Goal: Information Seeking & Learning: Learn about a topic

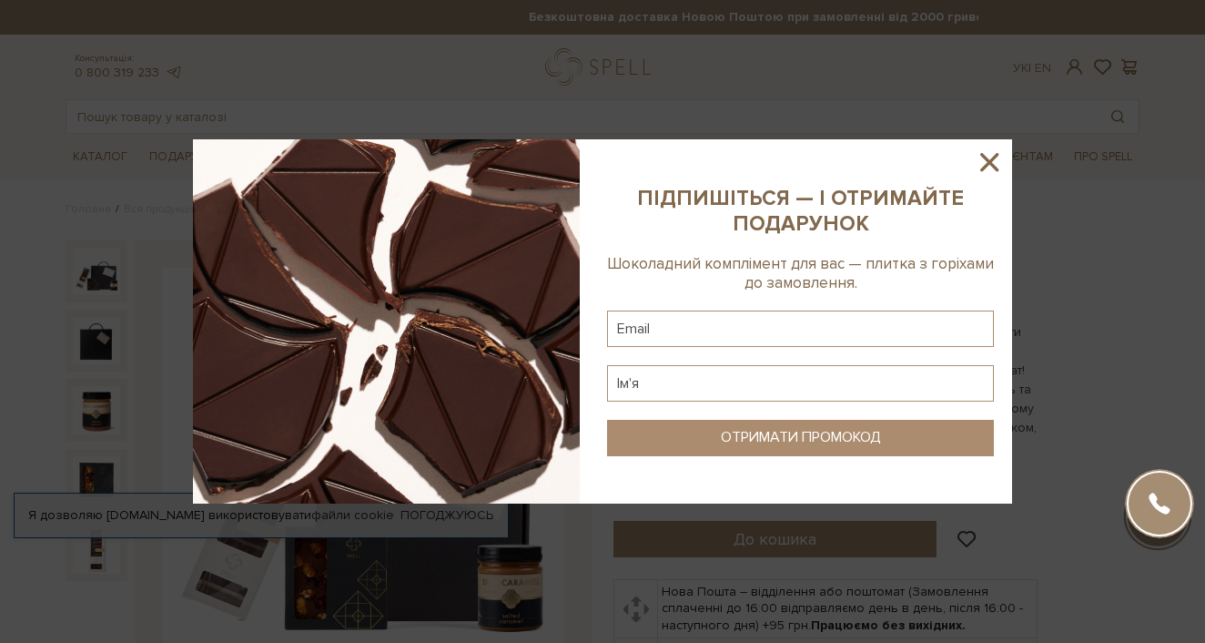
click at [989, 155] on icon at bounding box center [989, 162] width 31 height 31
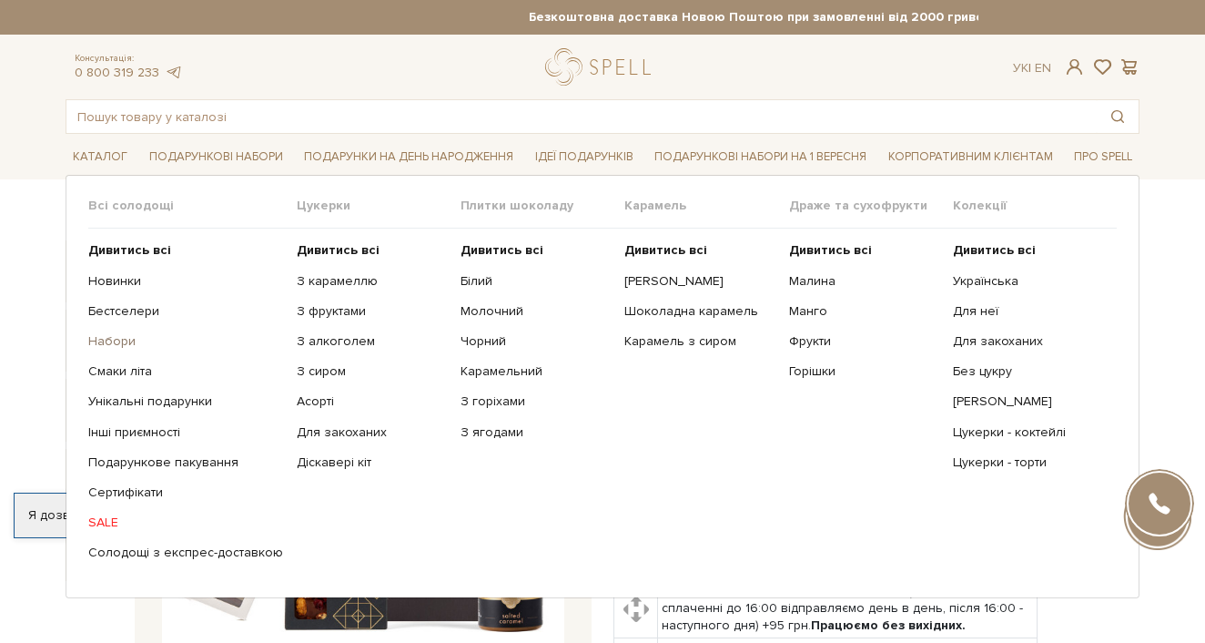
click at [99, 338] on link "Набори" at bounding box center [185, 341] width 195 height 16
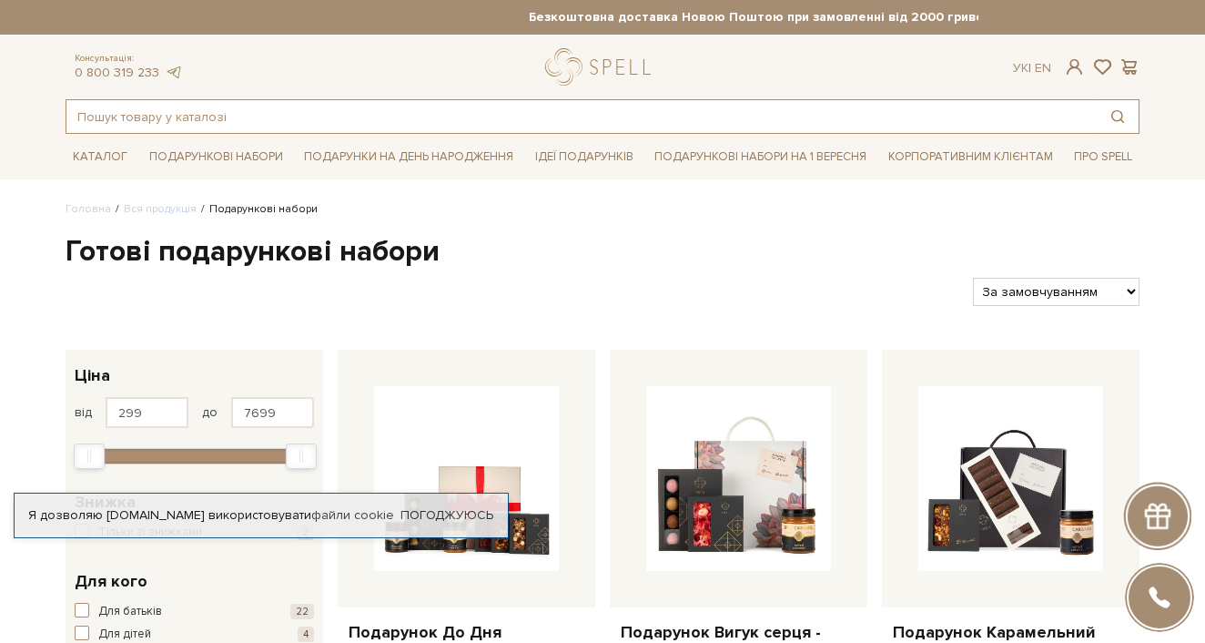
click at [148, 117] on input "text" at bounding box center [581, 116] width 1030 height 33
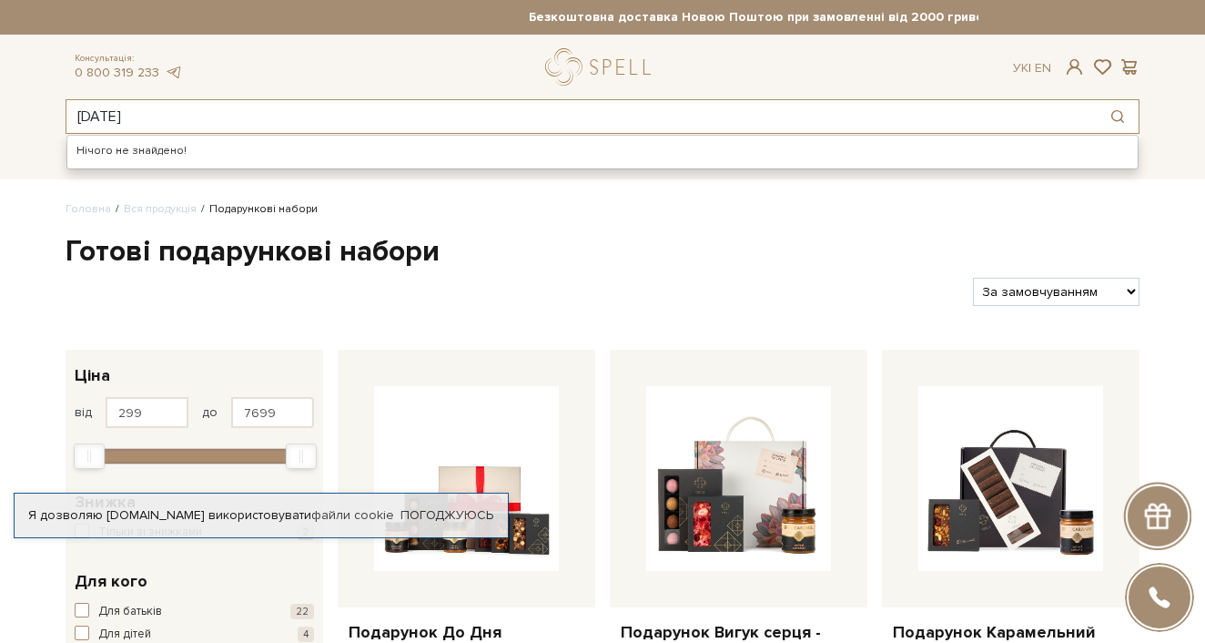
type input "новий рік"
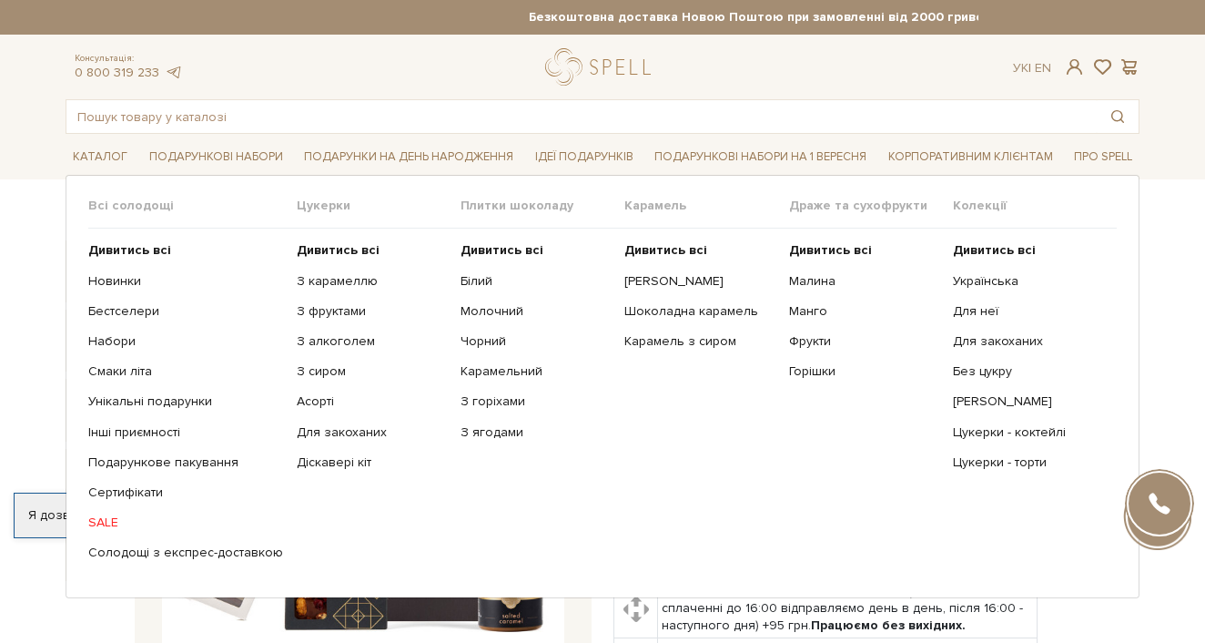
click at [305, 201] on span "Цукерки" at bounding box center [379, 206] width 164 height 16
click at [325, 246] on b "Дивитись всі" at bounding box center [338, 249] width 83 height 15
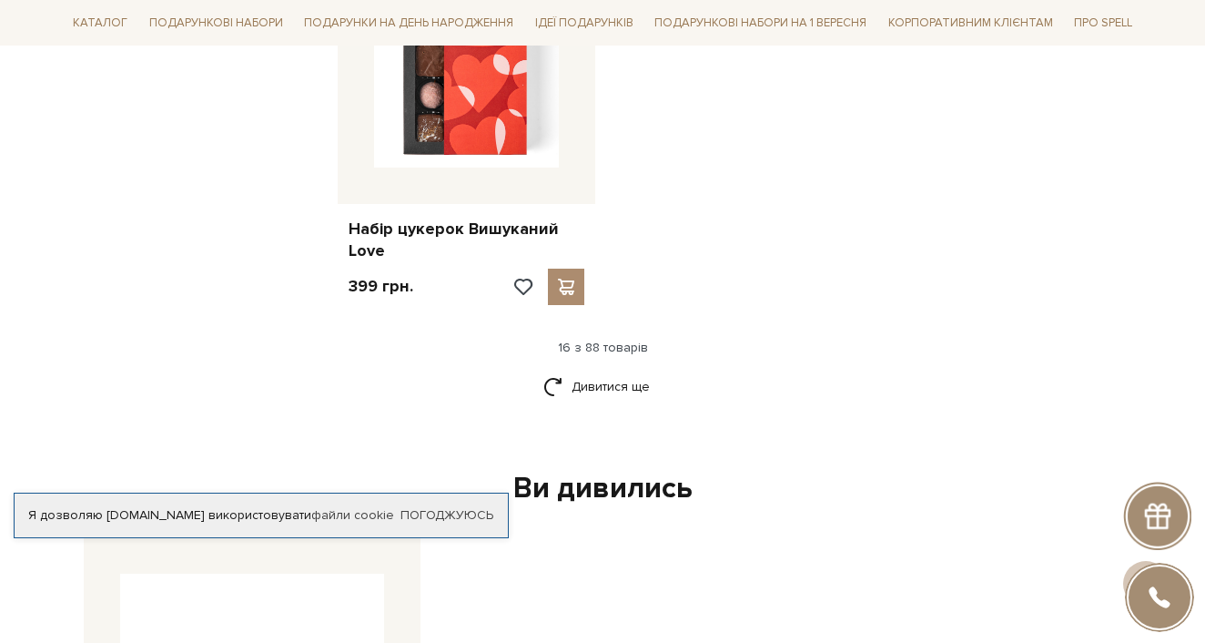
scroll to position [2343, 0]
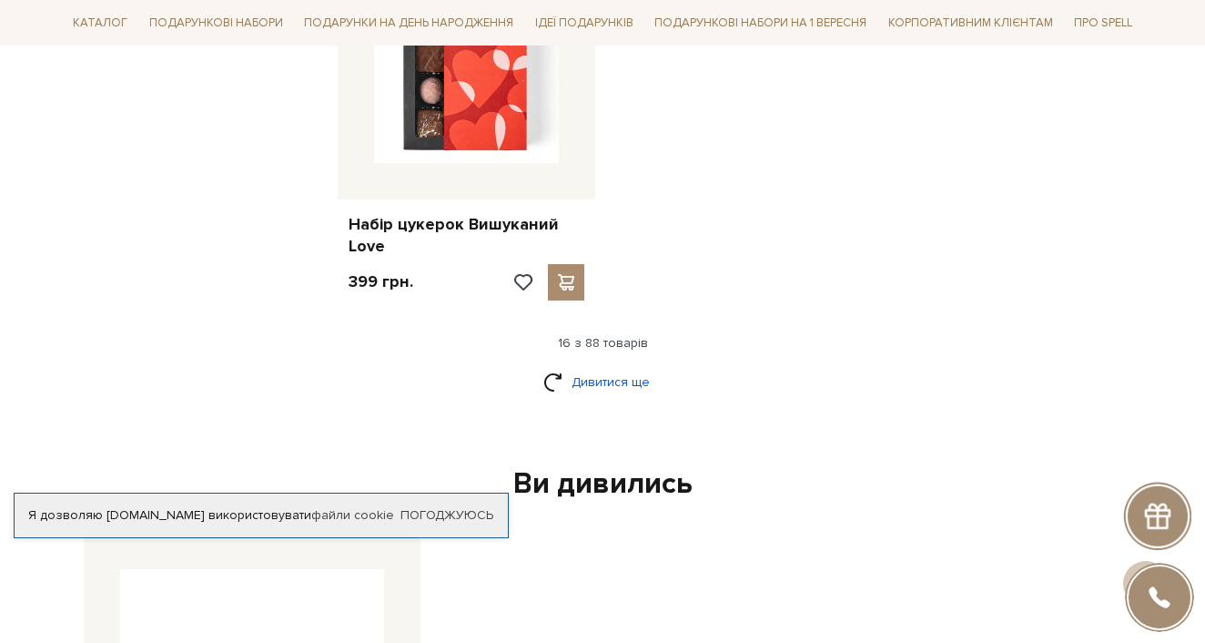
click at [592, 368] on link "Дивитися ще" at bounding box center [602, 382] width 118 height 32
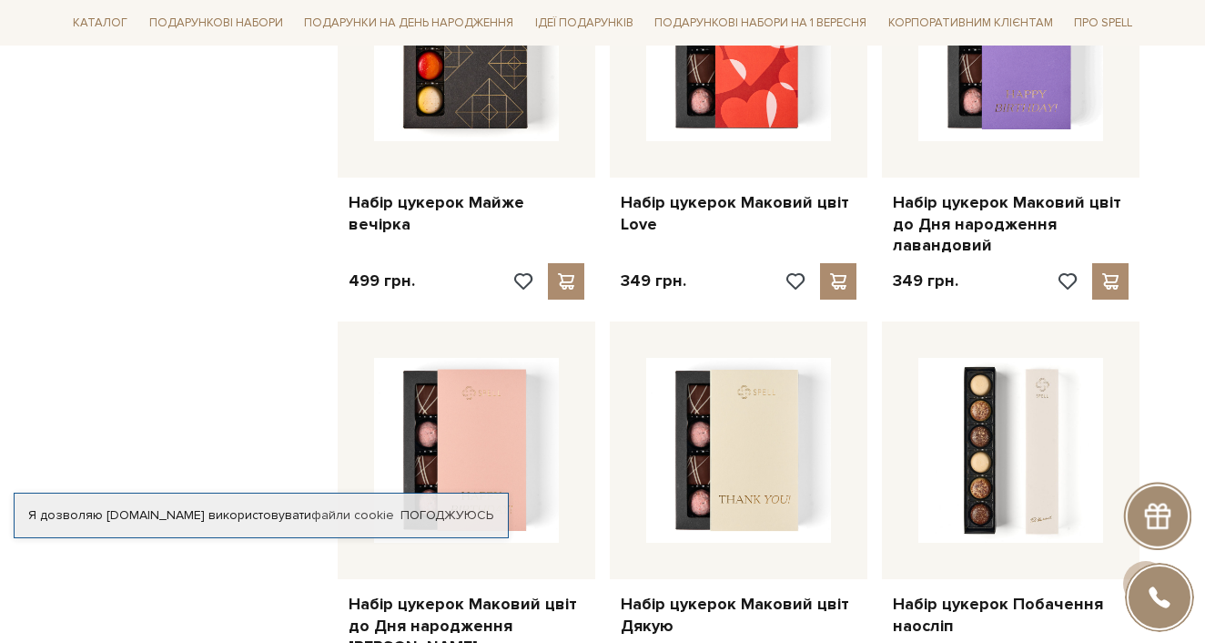
scroll to position [3152, 0]
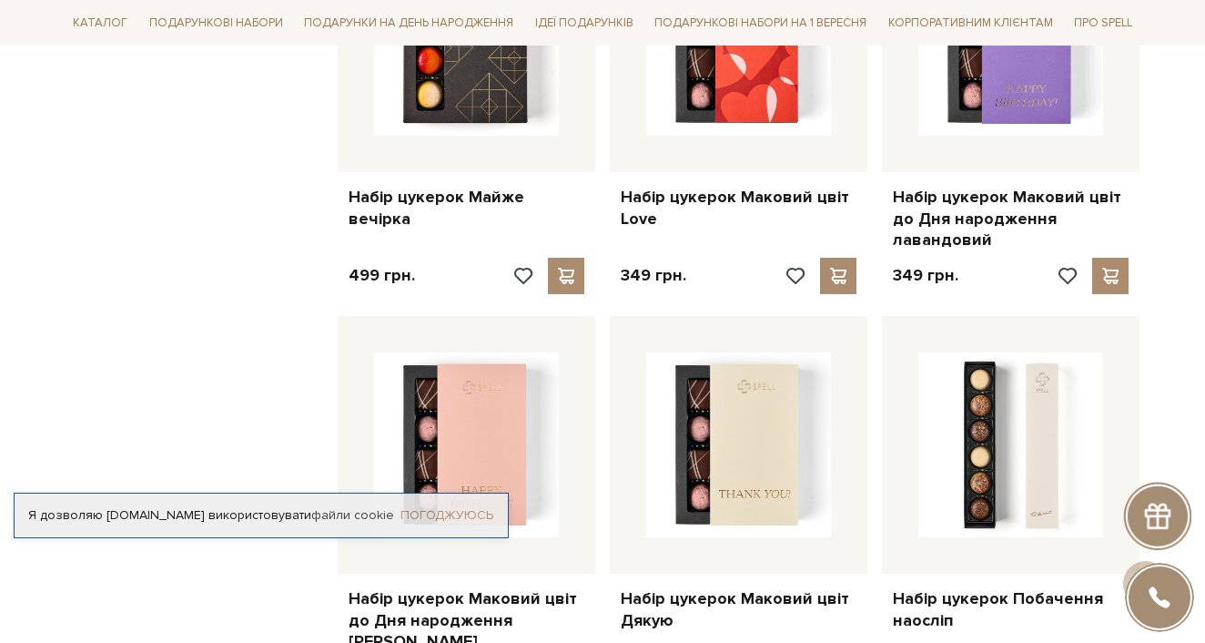
click at [422, 507] on link "Погоджуюсь" at bounding box center [447, 515] width 93 height 16
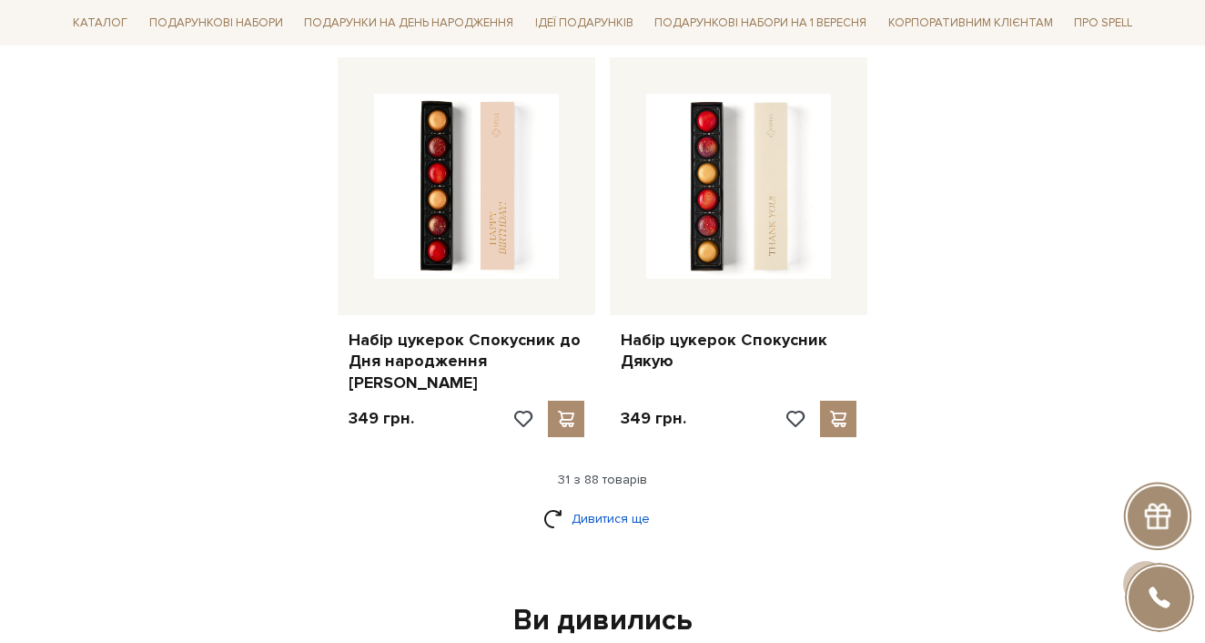
scroll to position [4219, 0]
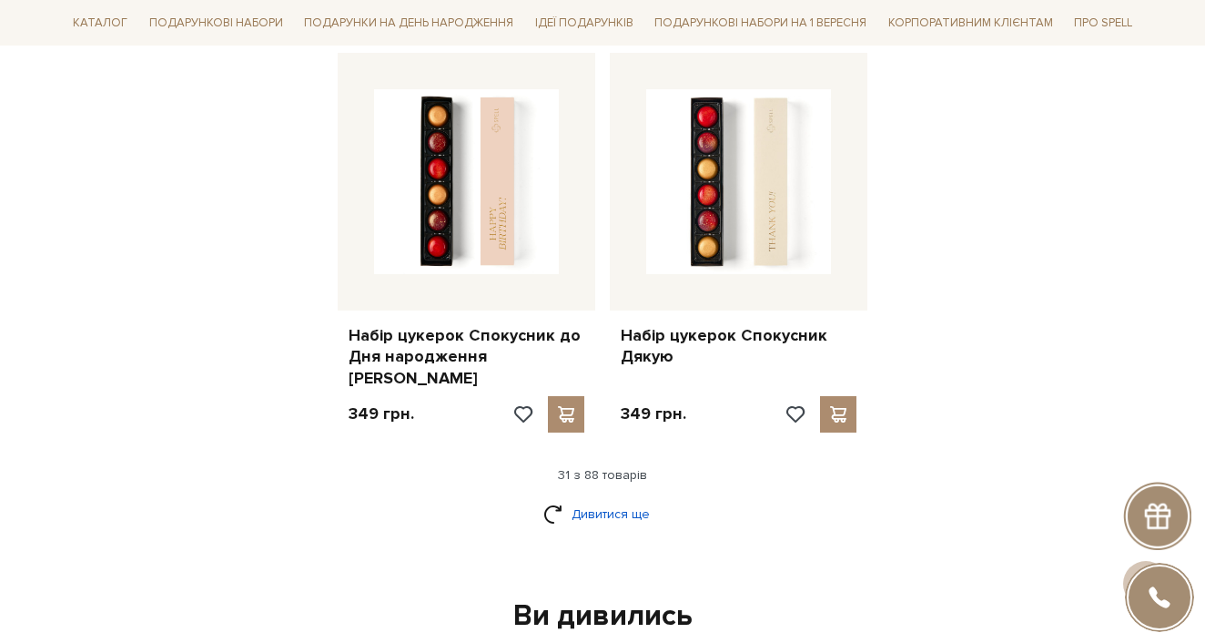
click at [589, 498] on link "Дивитися ще" at bounding box center [602, 514] width 118 height 32
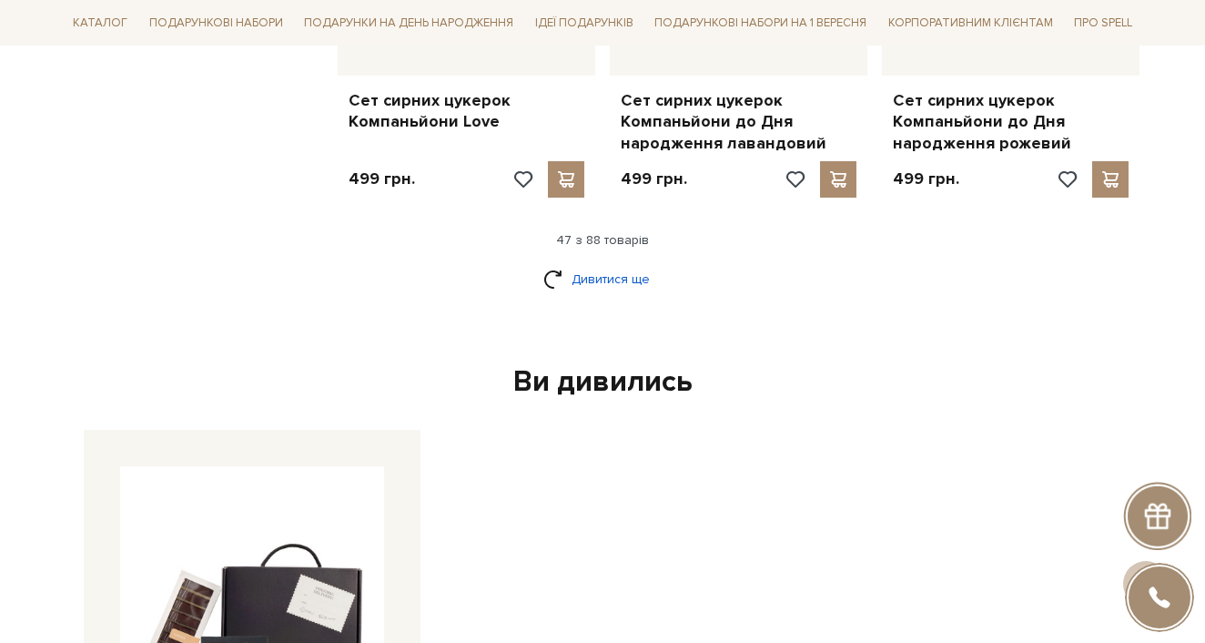
scroll to position [6458, 0]
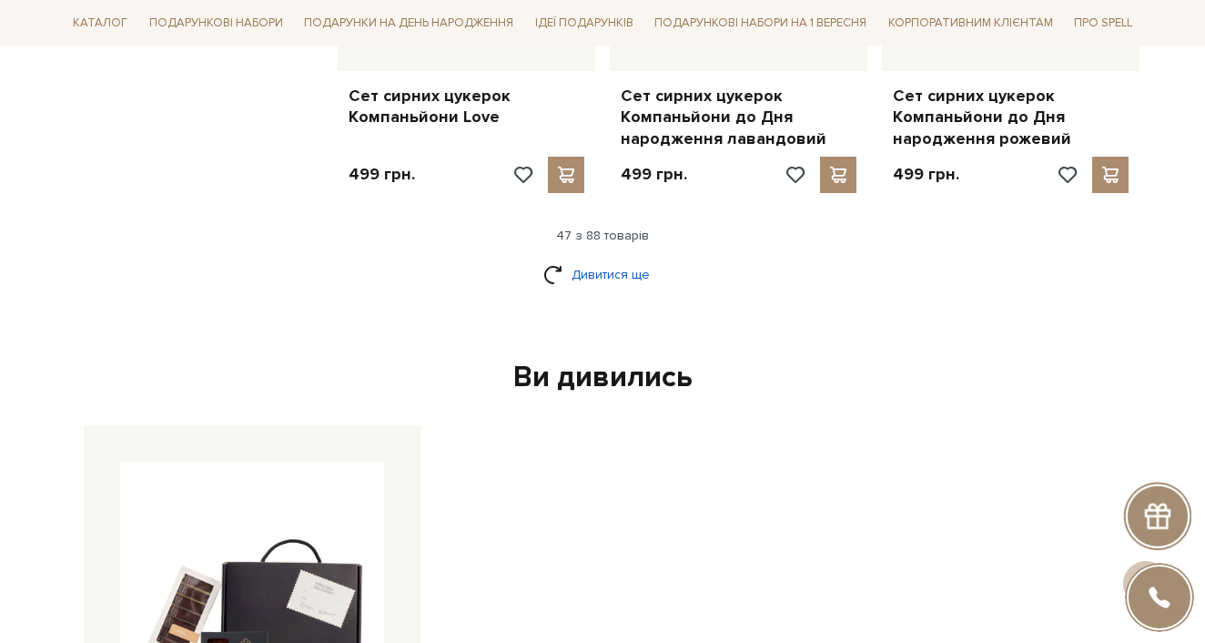
click at [593, 259] on link "Дивитися ще" at bounding box center [602, 275] width 118 height 32
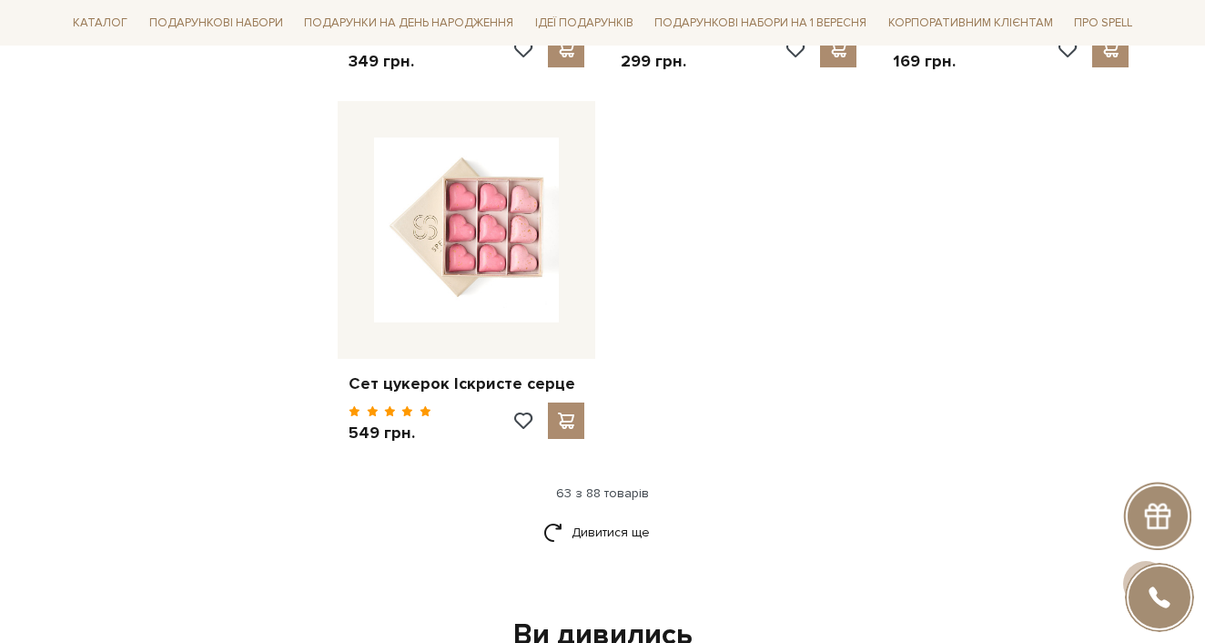
scroll to position [8577, 0]
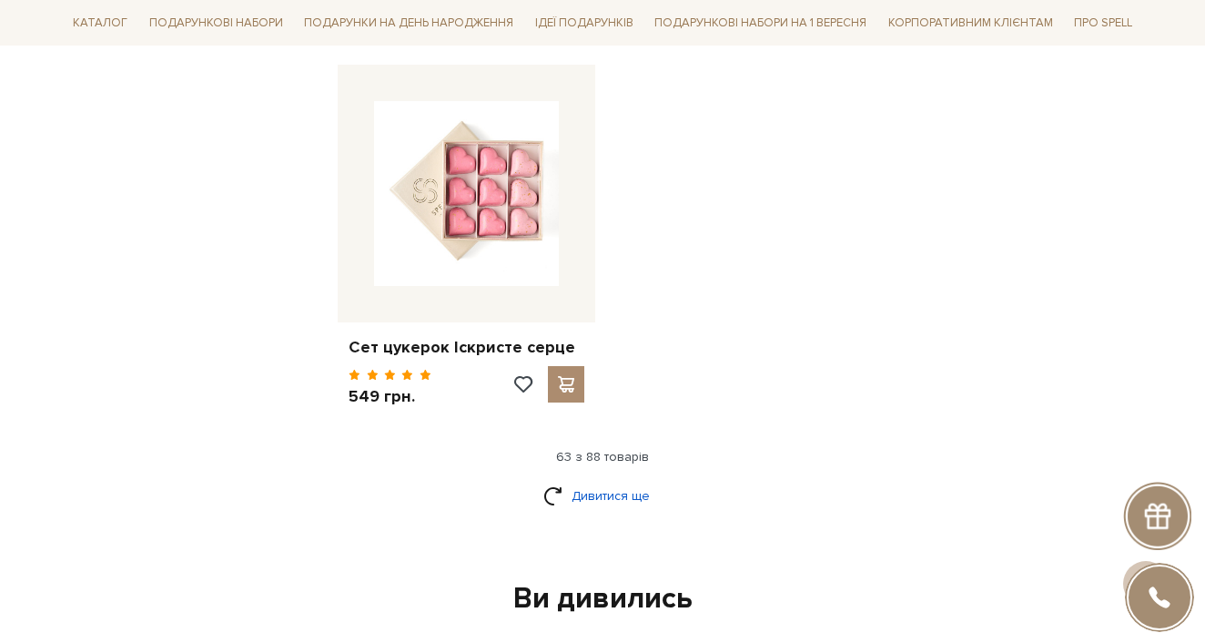
click at [600, 480] on link "Дивитися ще" at bounding box center [602, 496] width 118 height 32
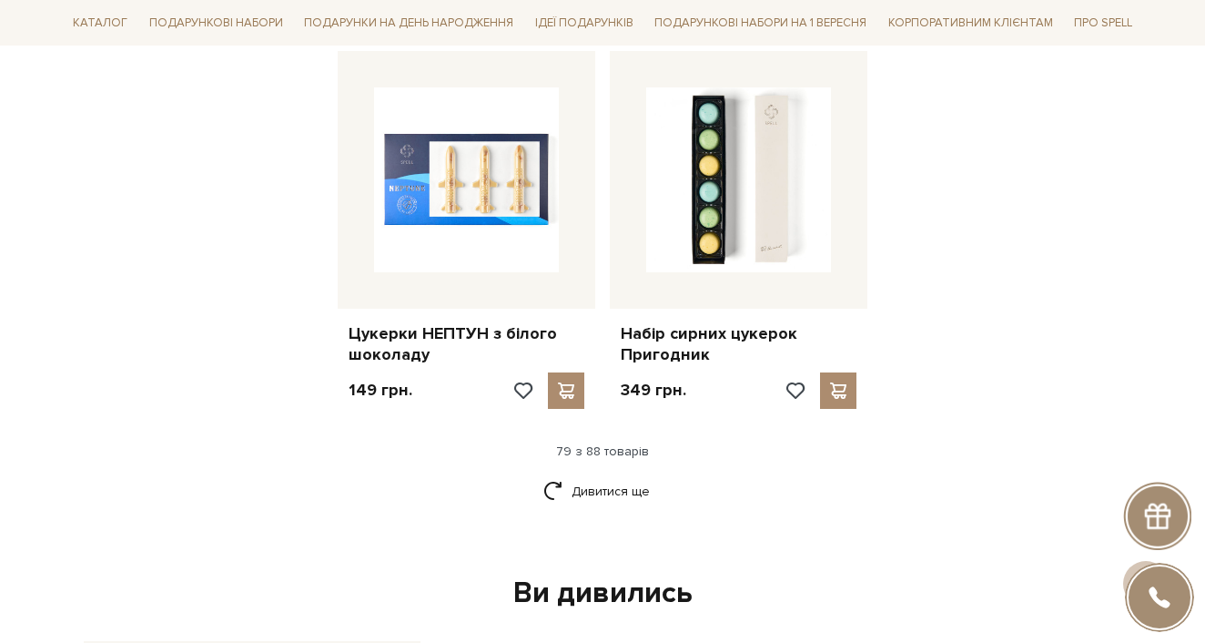
scroll to position [10513, 0]
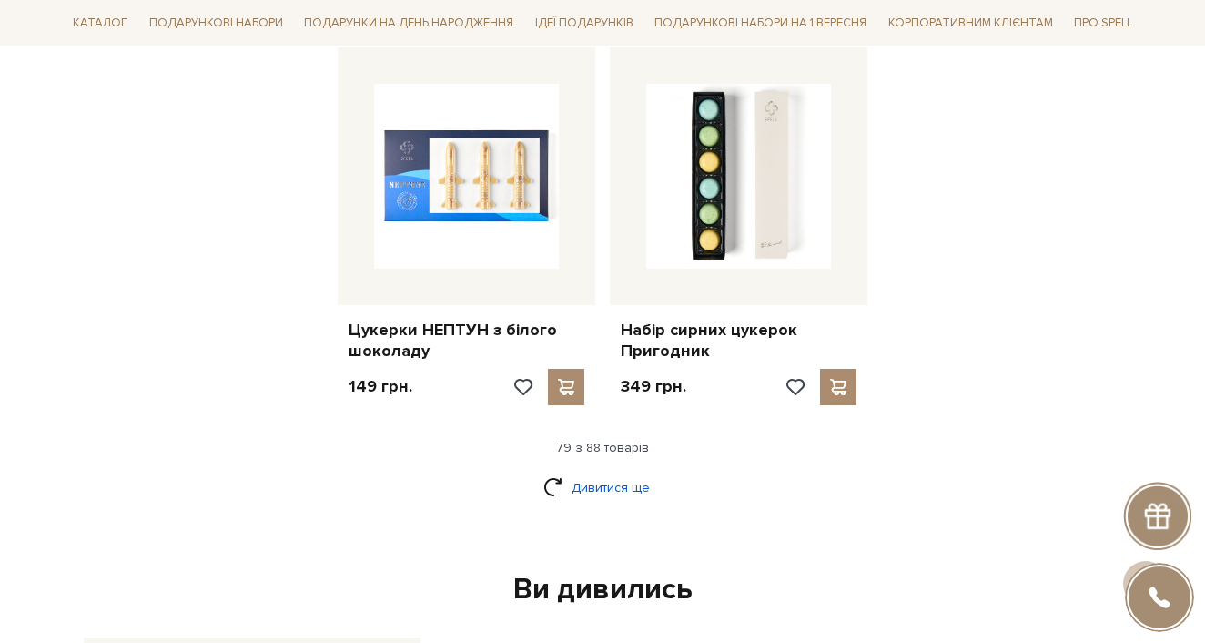
click at [572, 472] on link "Дивитися ще" at bounding box center [602, 488] width 118 height 32
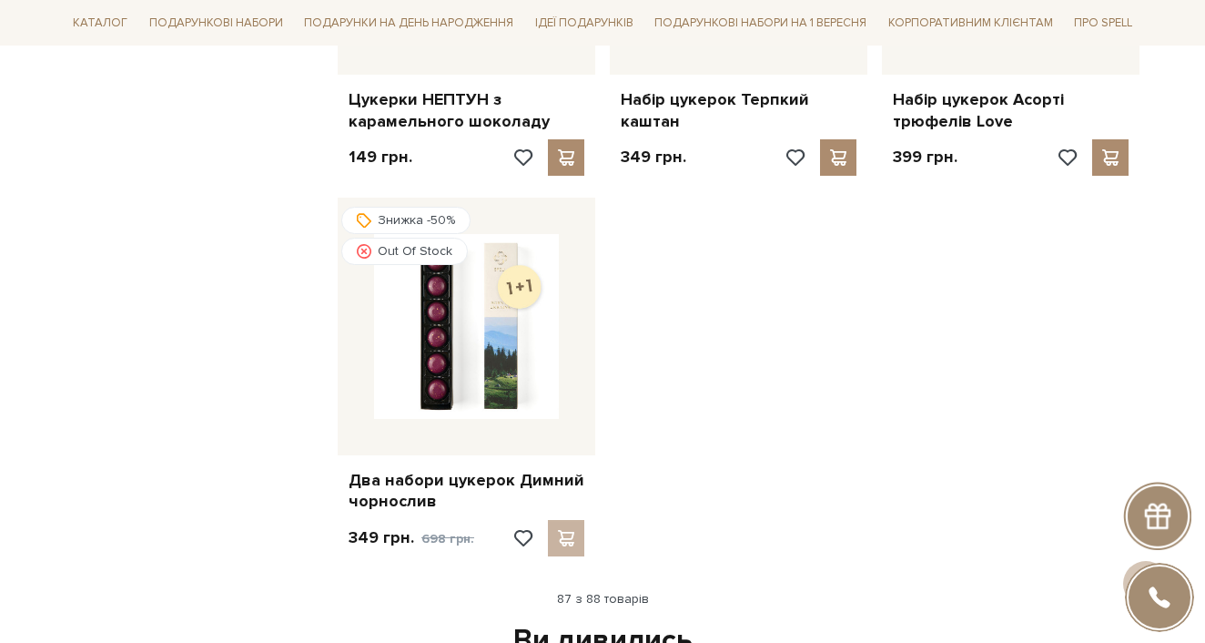
scroll to position [11528, 0]
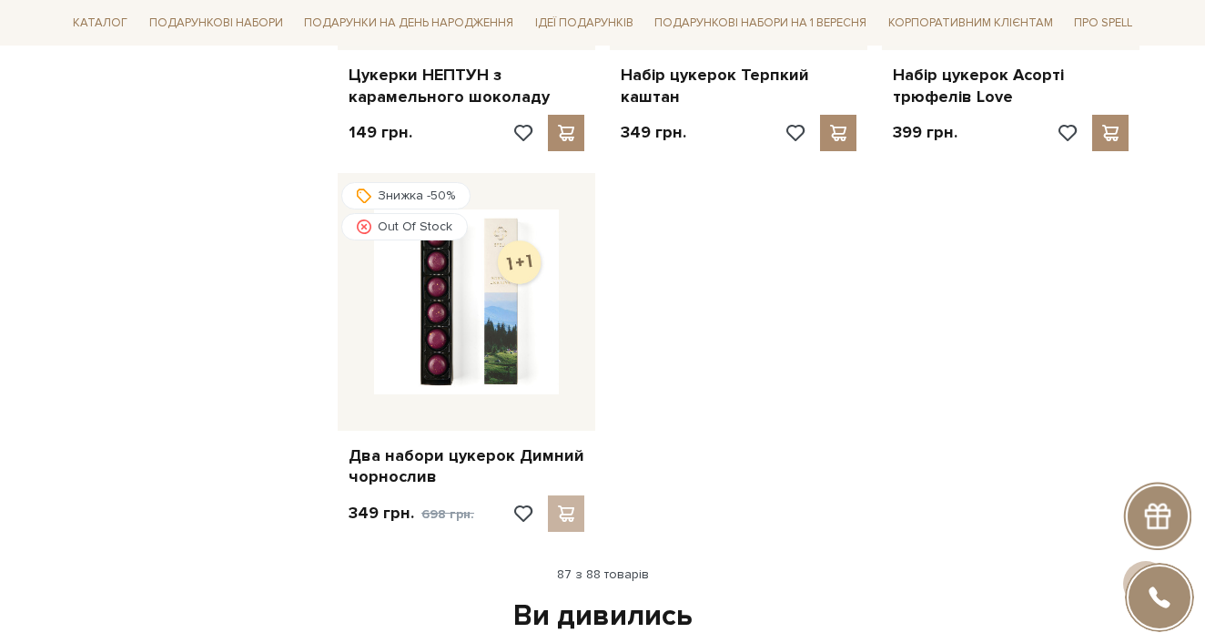
click at [624, 566] on div "87 з 88 товарів" at bounding box center [602, 574] width 1089 height 16
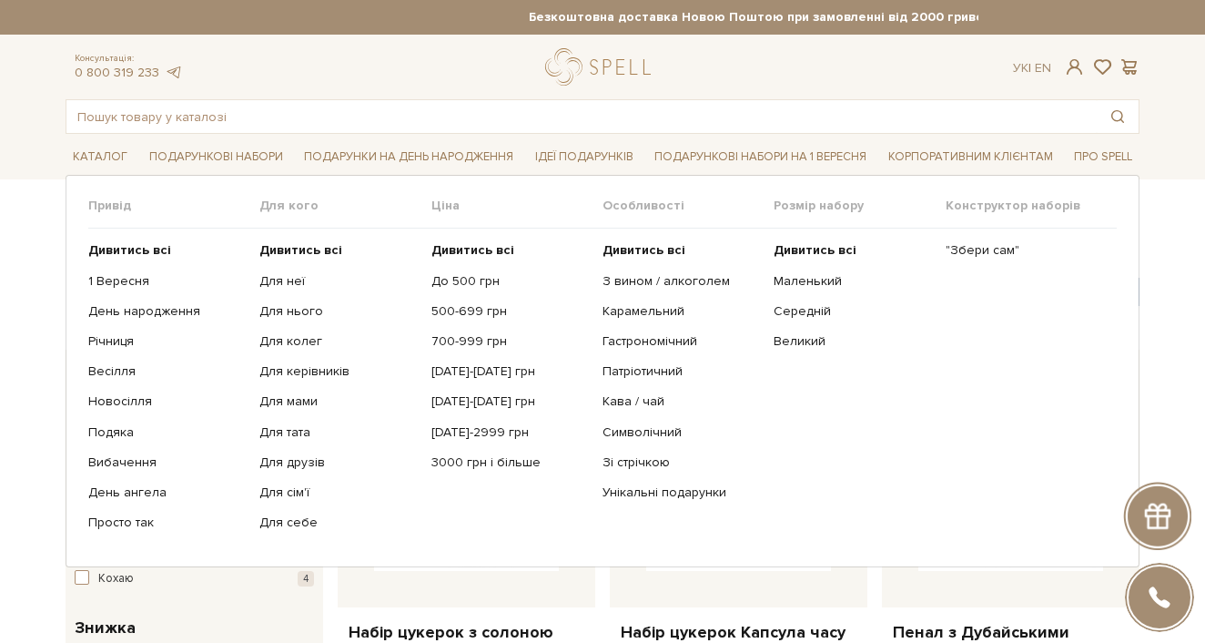
scroll to position [0, 0]
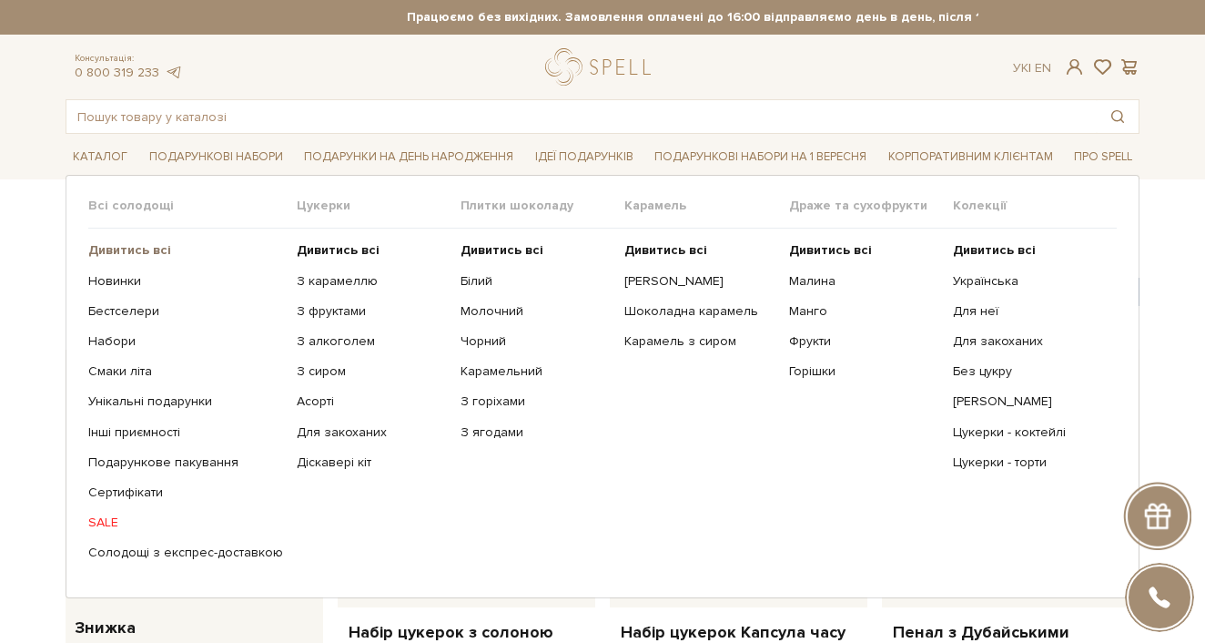
click at [123, 248] on b "Дивитись всі" at bounding box center [129, 249] width 83 height 15
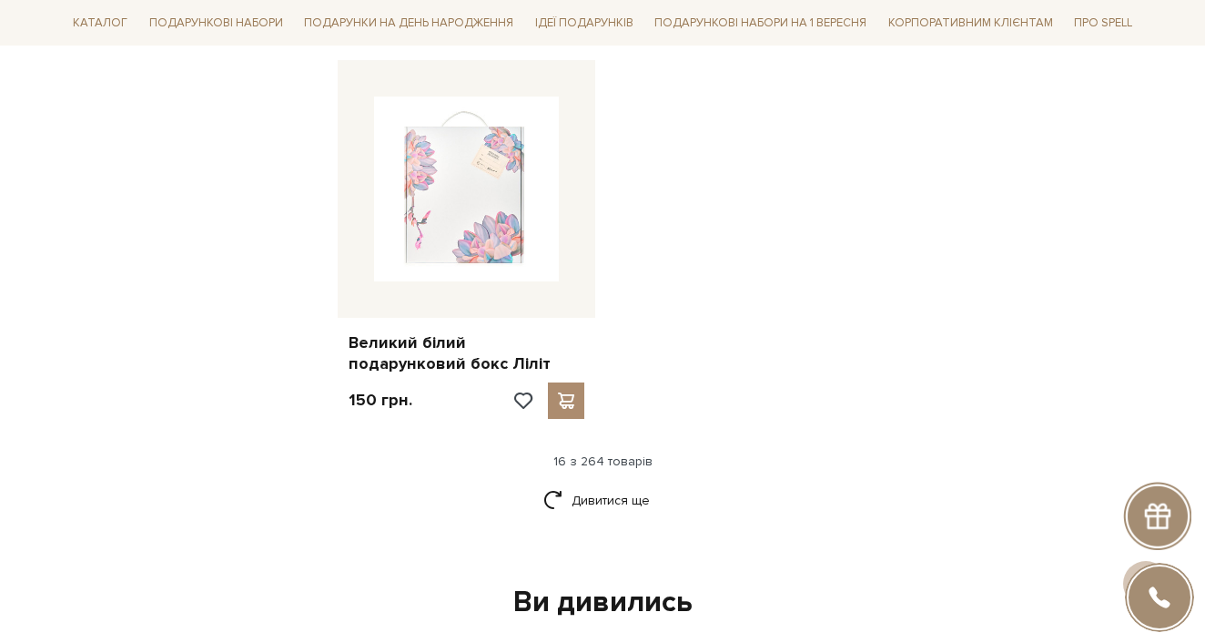
scroll to position [2272, 0]
click at [591, 483] on link "Дивитися ще" at bounding box center [602, 499] width 118 height 32
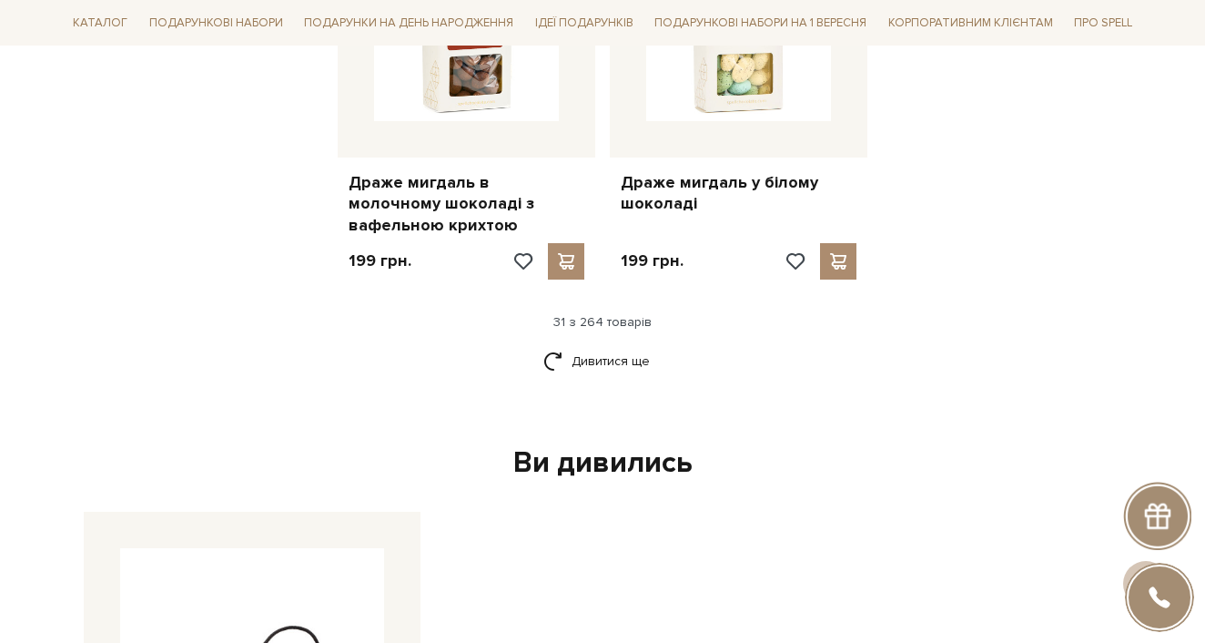
scroll to position [4335, 0]
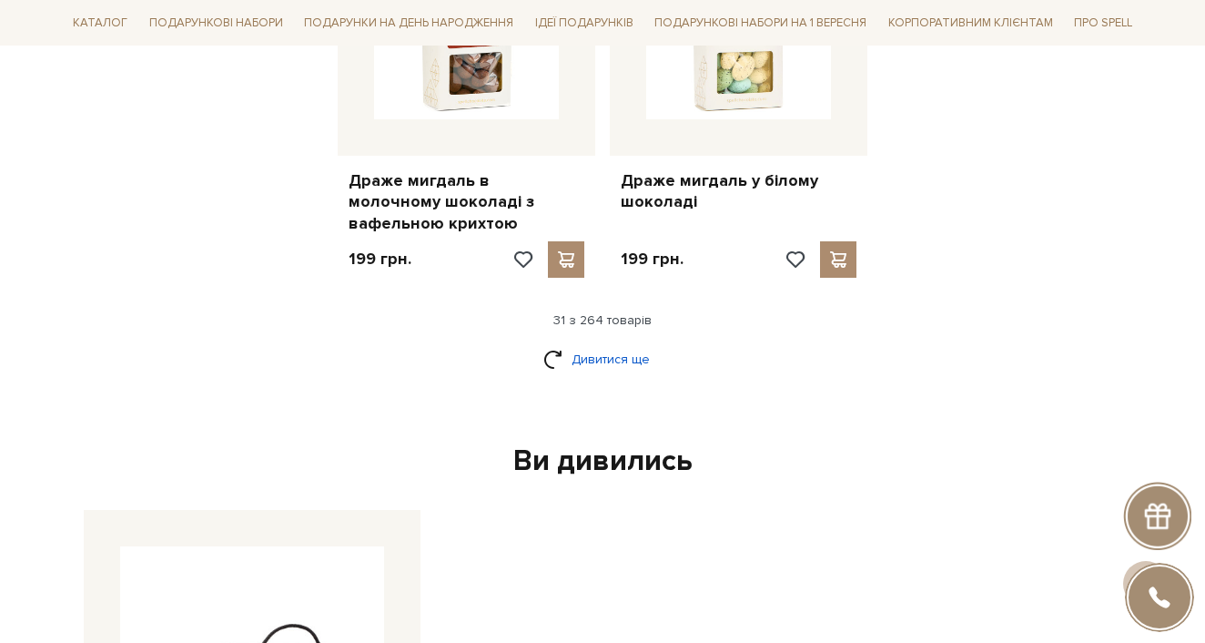
click at [586, 343] on link "Дивитися ще" at bounding box center [602, 359] width 118 height 32
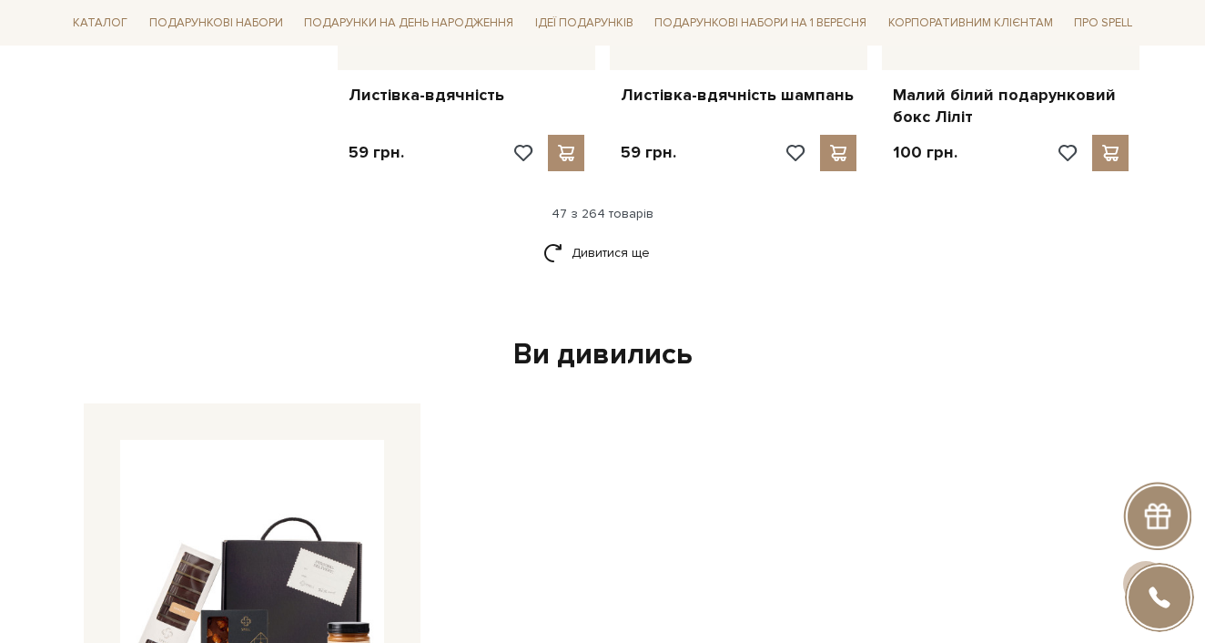
scroll to position [6360, 0]
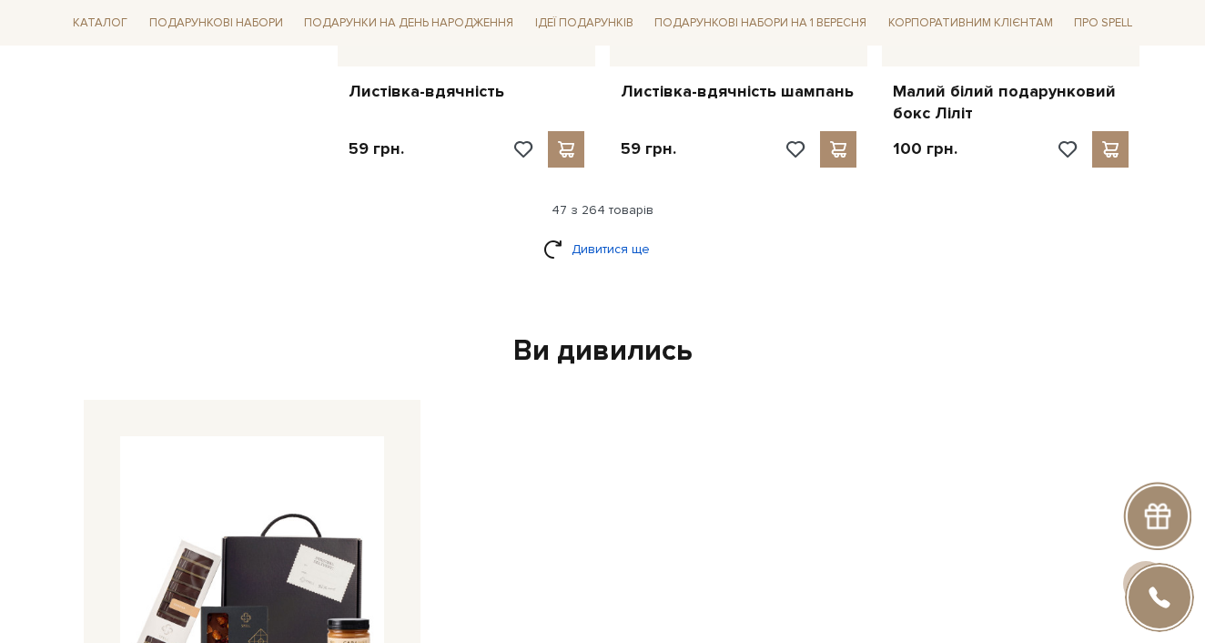
click at [632, 233] on link "Дивитися ще" at bounding box center [602, 249] width 118 height 32
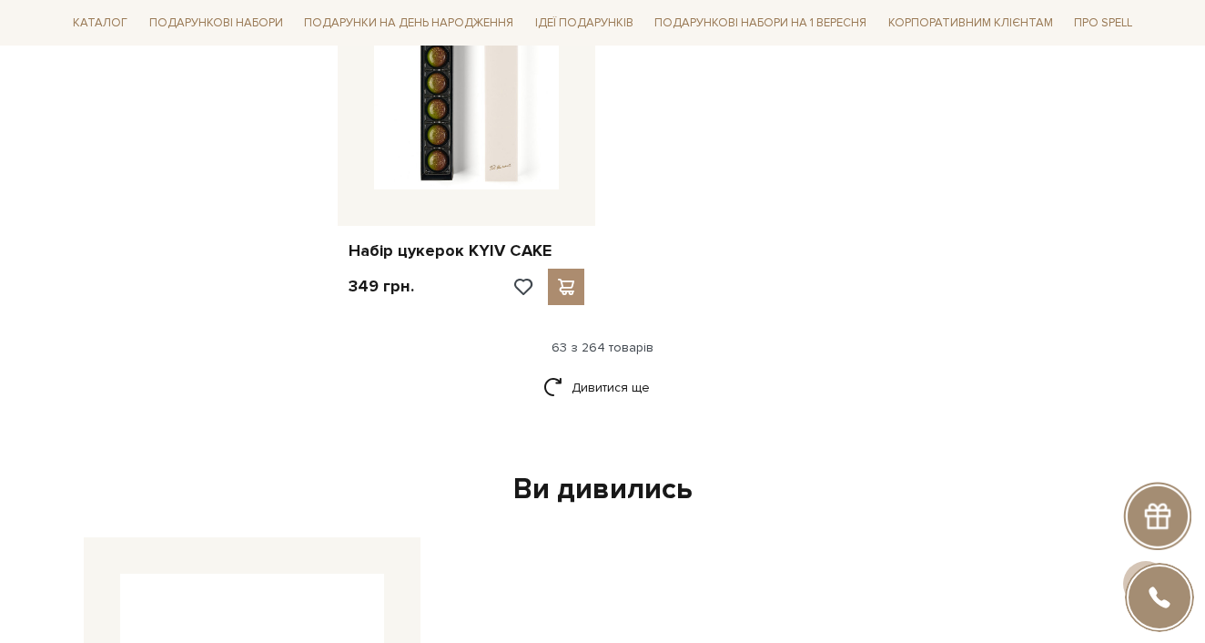
scroll to position [8587, 0]
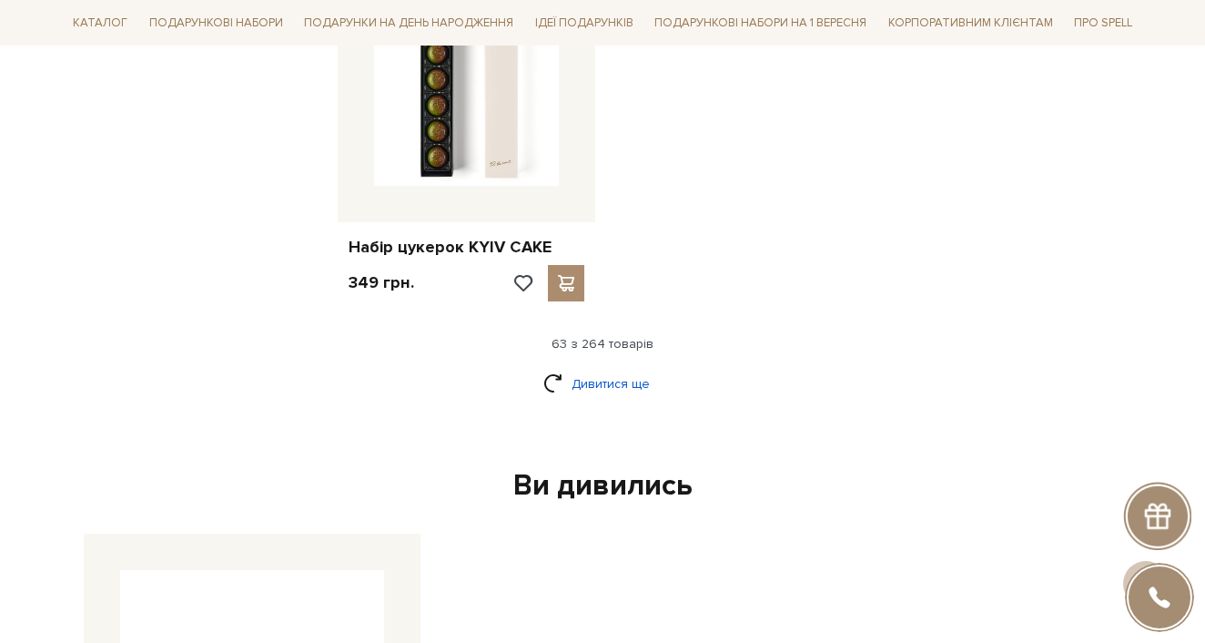
click at [553, 368] on link "Дивитися ще" at bounding box center [602, 384] width 118 height 32
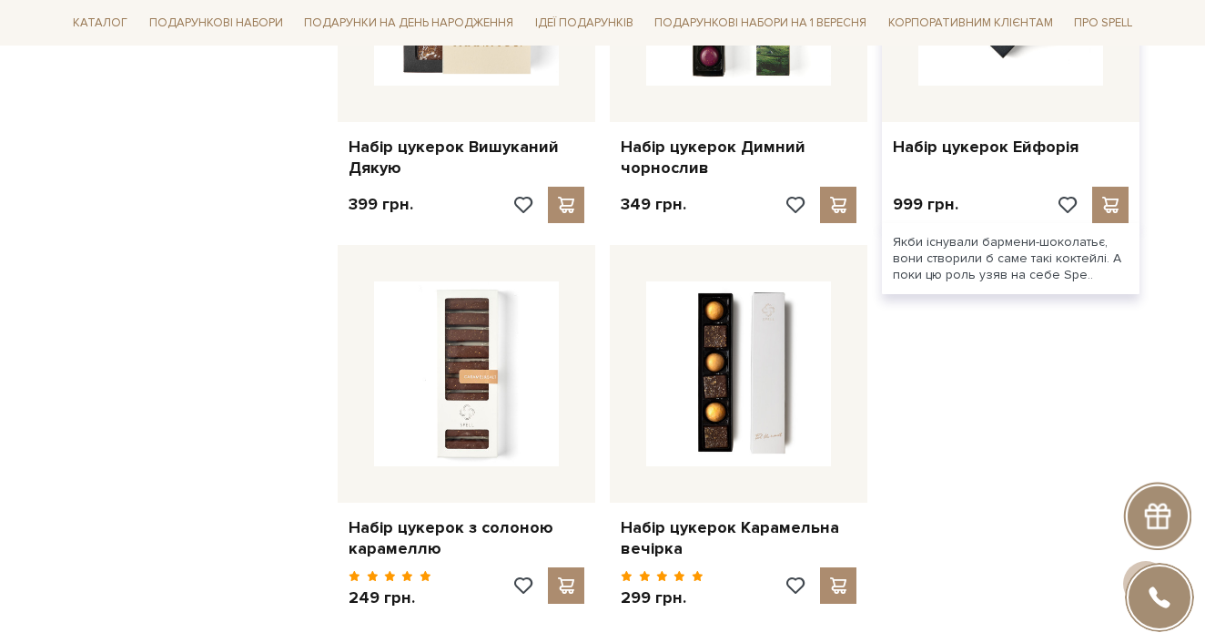
scroll to position [10251, 0]
